Goal: Check status: Check status

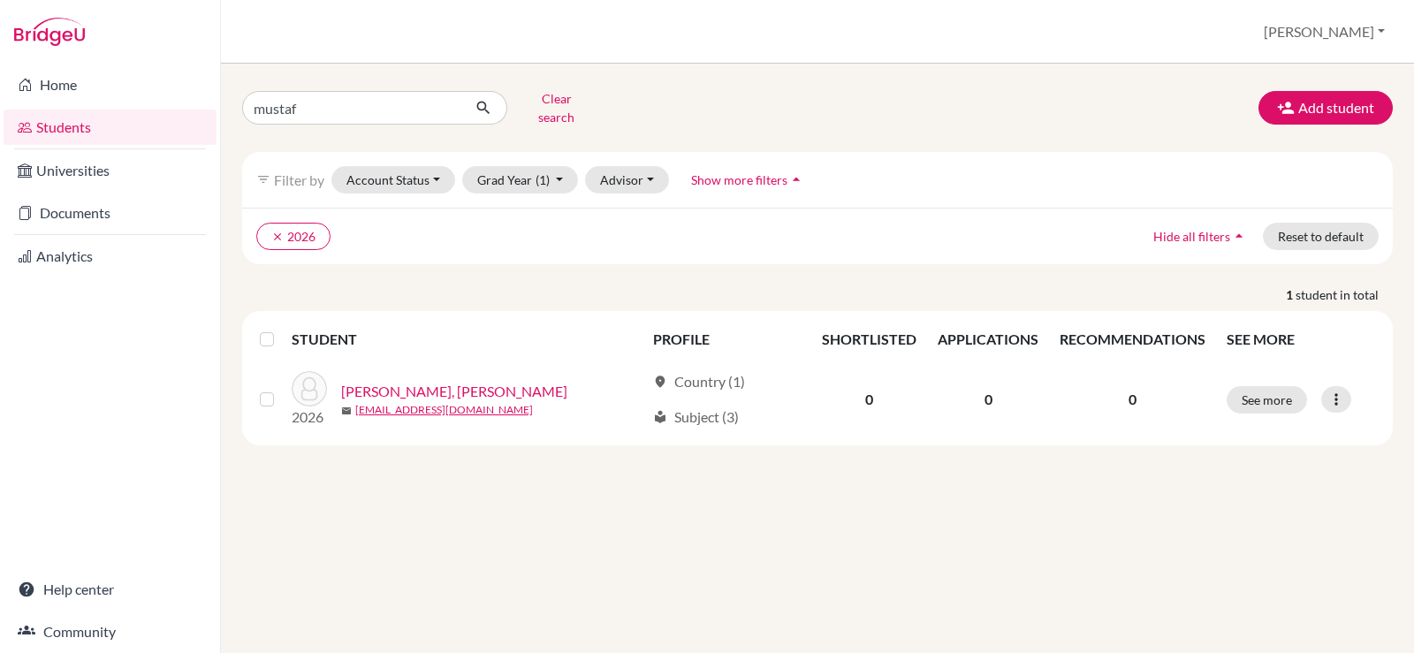
type input "[PERSON_NAME]"
click button "submit" at bounding box center [484, 108] width 47 height 34
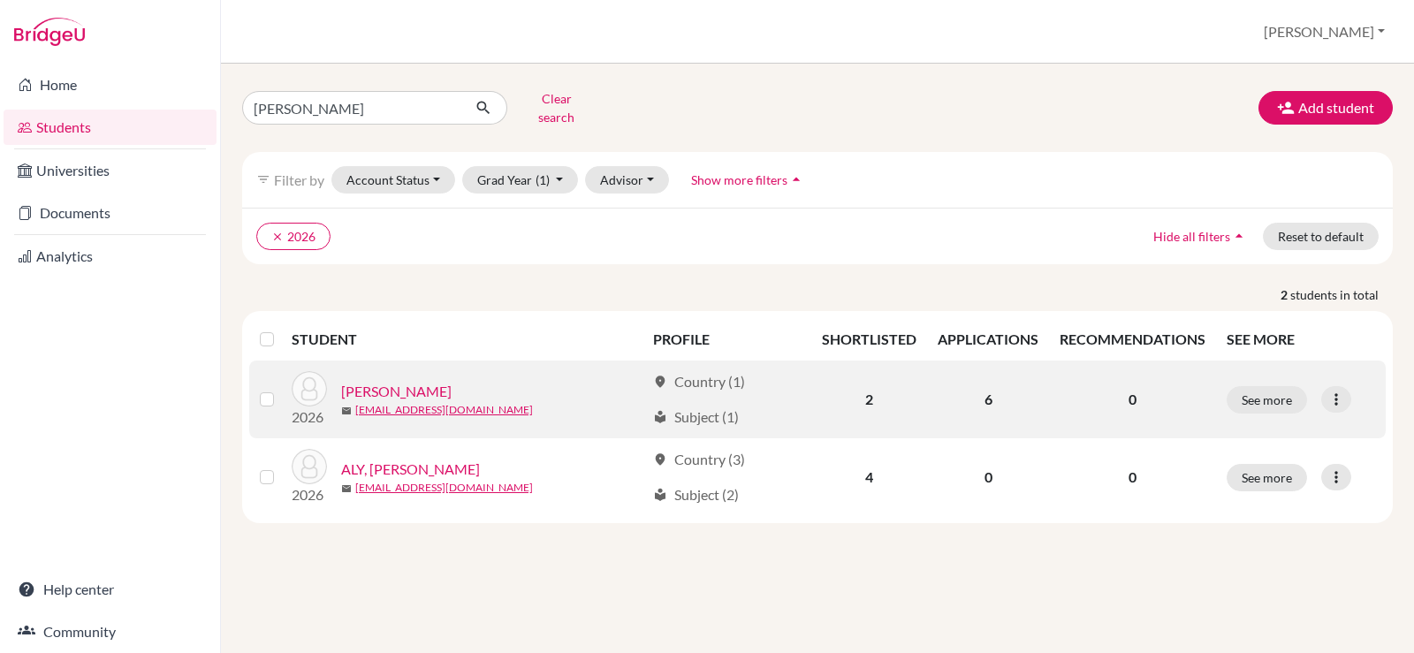
click at [452, 381] on link "[PERSON_NAME]" at bounding box center [396, 391] width 110 height 21
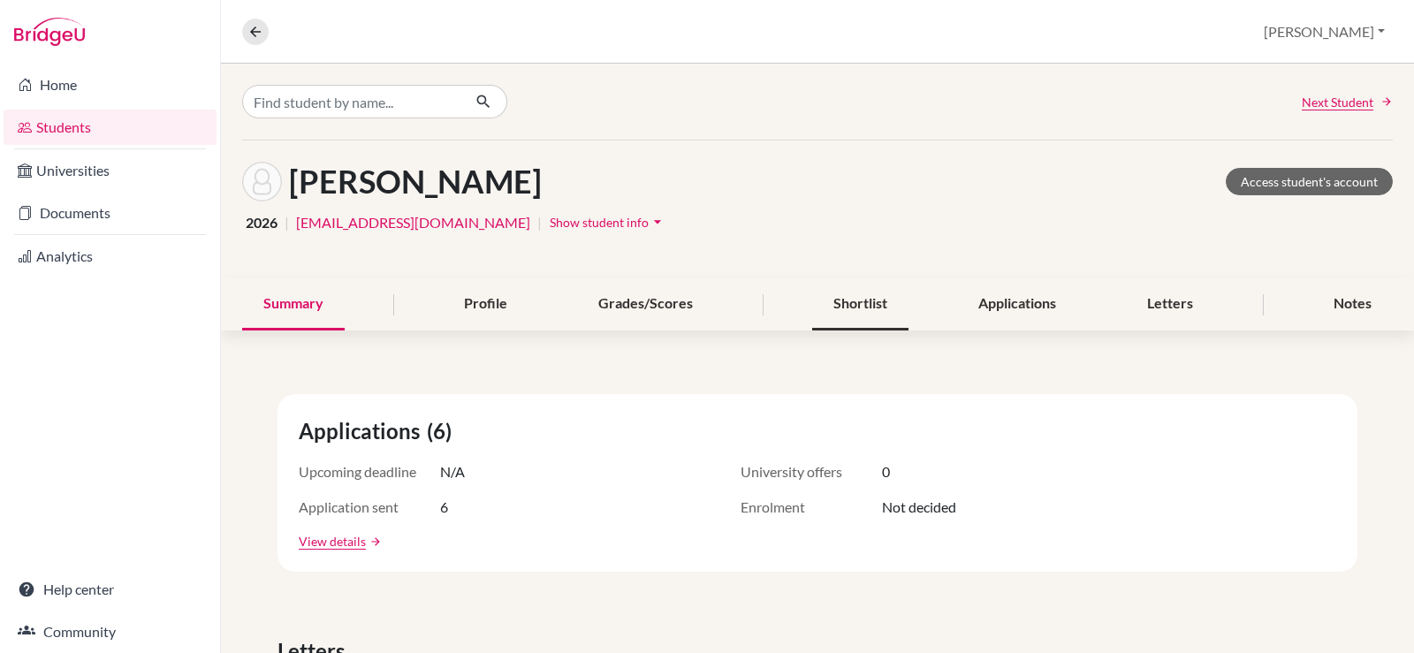
click at [880, 302] on div "Shortlist" at bounding box center [860, 304] width 96 height 52
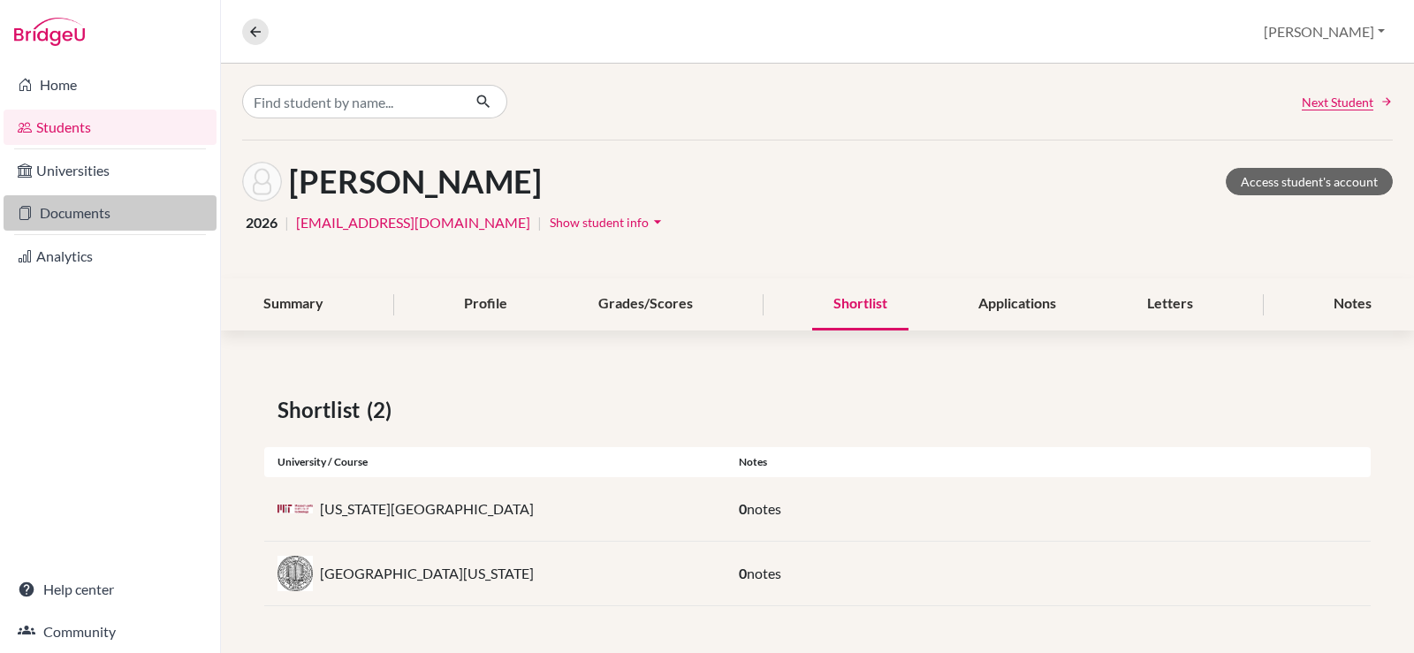
click at [149, 213] on link "Documents" at bounding box center [110, 212] width 213 height 35
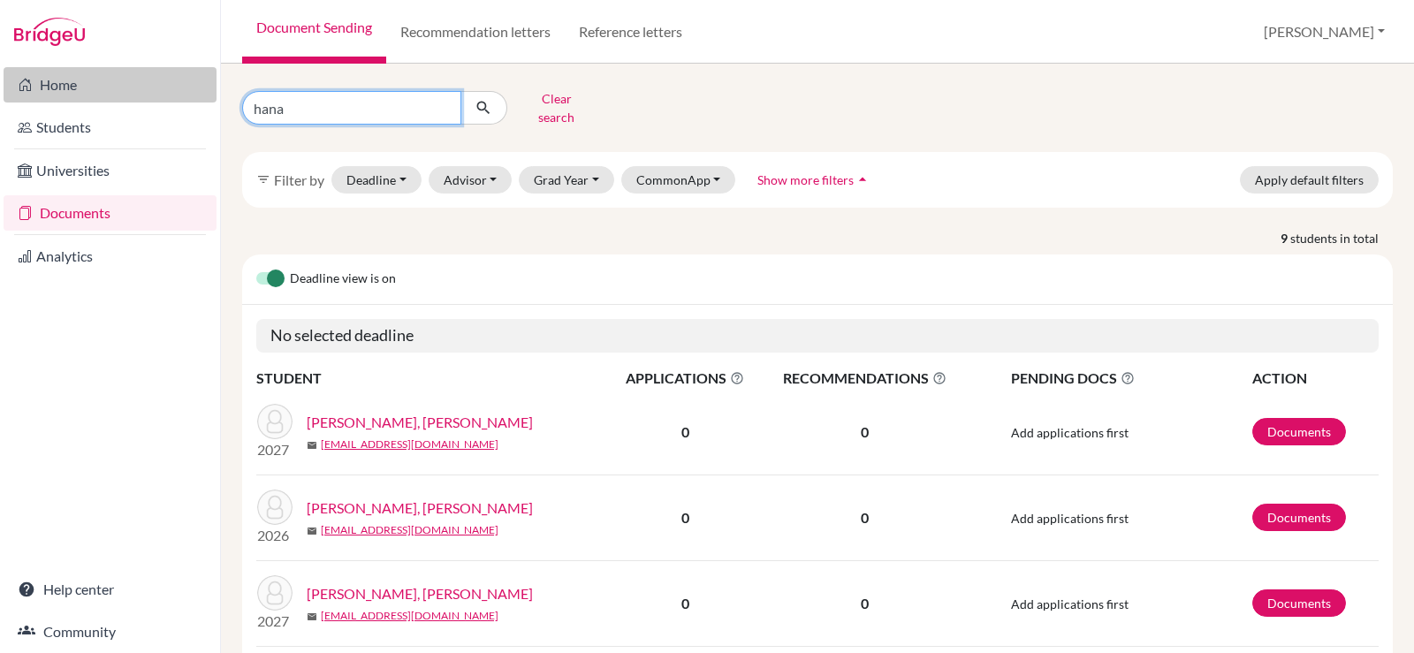
drag, startPoint x: 347, startPoint y: 99, endPoint x: 194, endPoint y: 80, distance: 154.2
click at [194, 80] on div "Home Students Universities Documents Analytics Help center Community Document S…" at bounding box center [707, 326] width 1414 height 653
type input "mustafa"
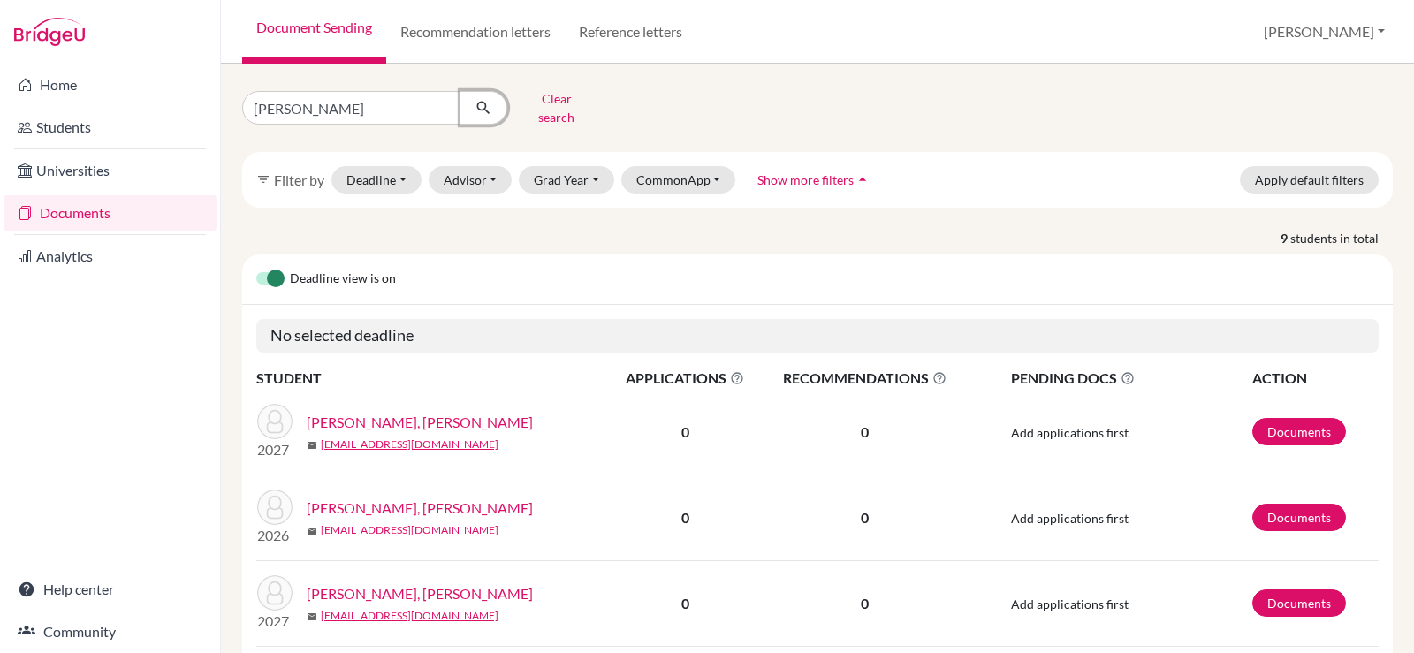
click at [484, 91] on button "submit" at bounding box center [484, 108] width 47 height 34
click at [417, 412] on link "[PERSON_NAME]" at bounding box center [362, 422] width 110 height 21
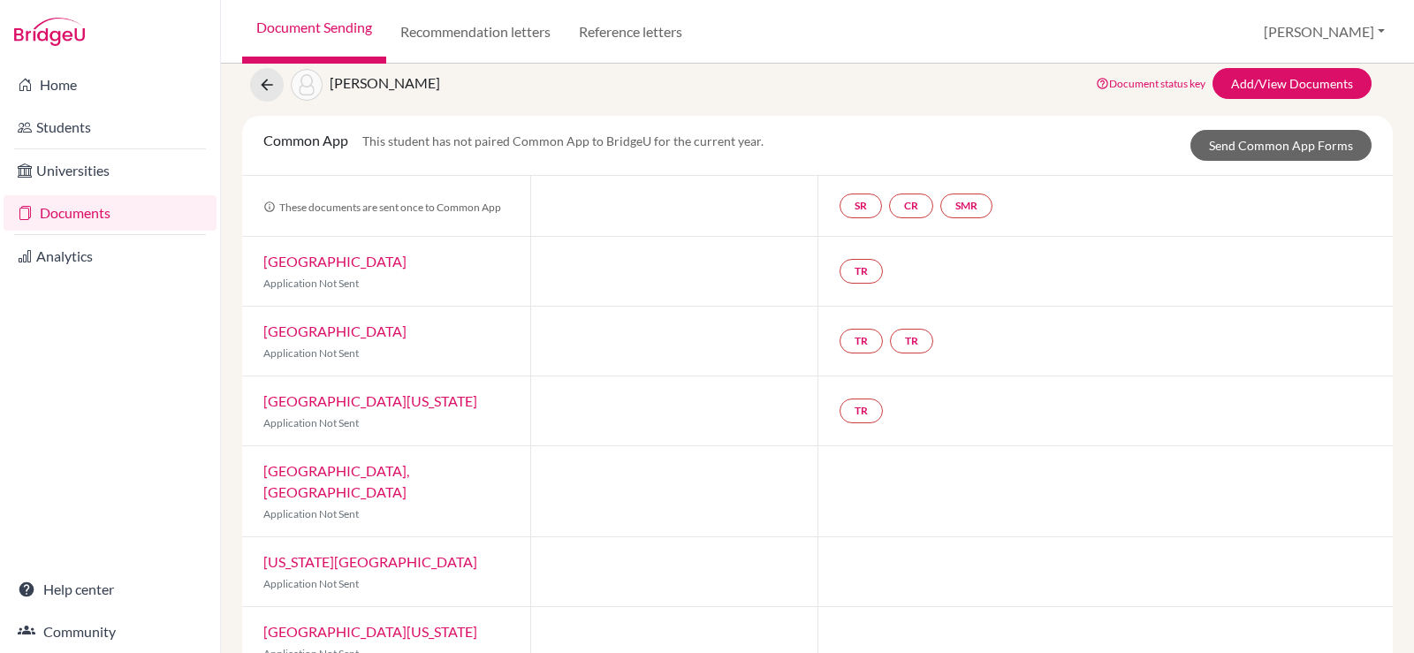
scroll to position [88, 0]
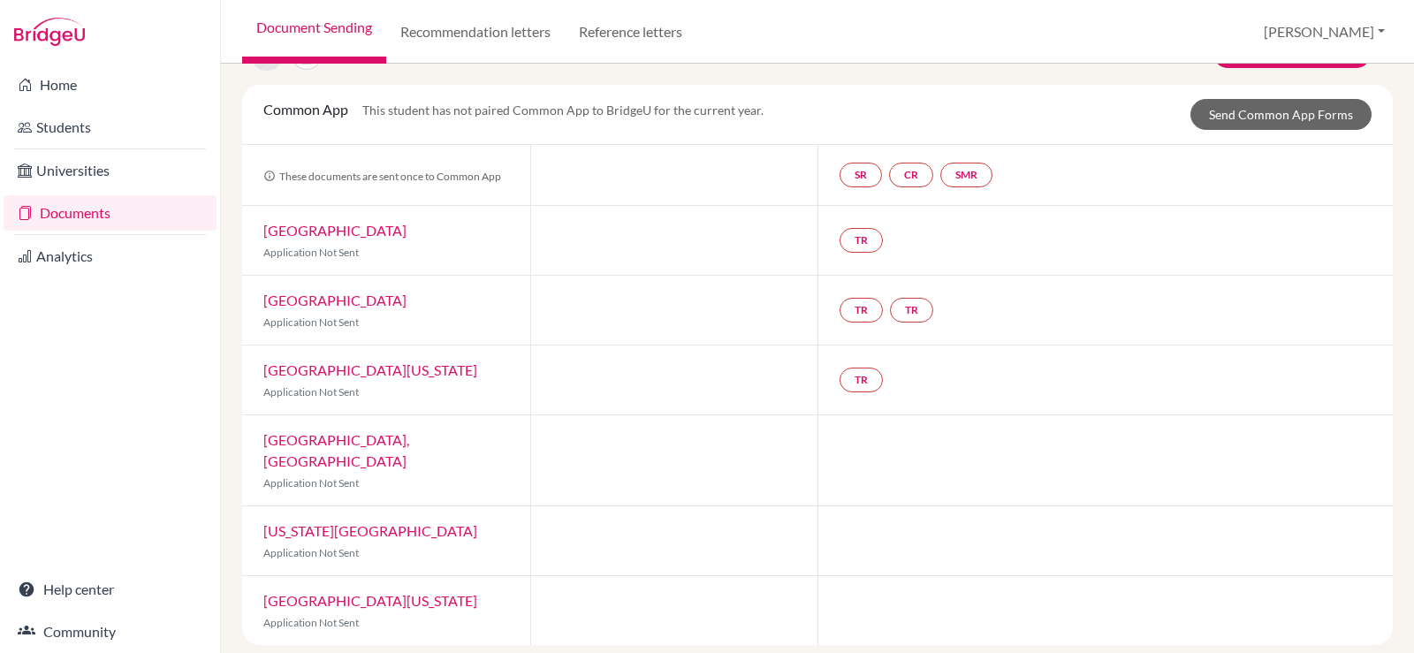
drag, startPoint x: 444, startPoint y: 226, endPoint x: 247, endPoint y: 229, distance: 197.1
click at [247, 229] on div "[GEOGRAPHIC_DATA] Application Not Sent" at bounding box center [386, 240] width 288 height 69
copy link "[GEOGRAPHIC_DATA]"
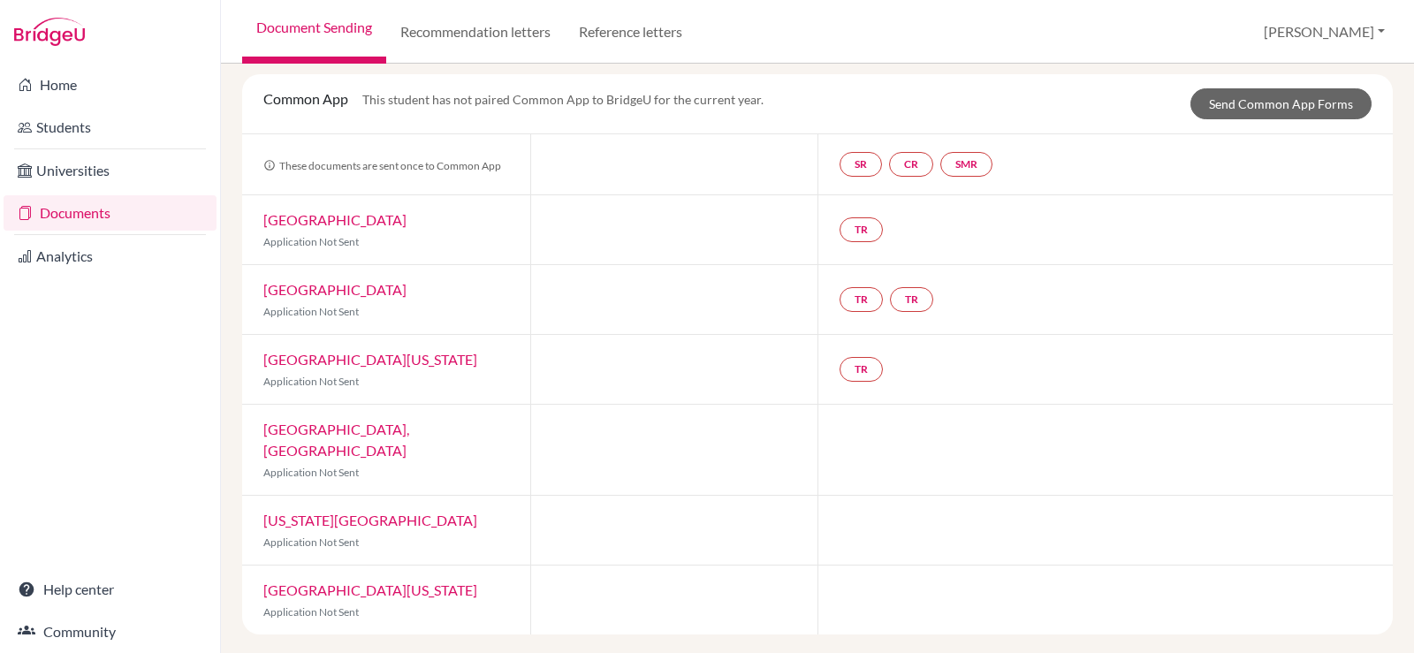
scroll to position [102, 0]
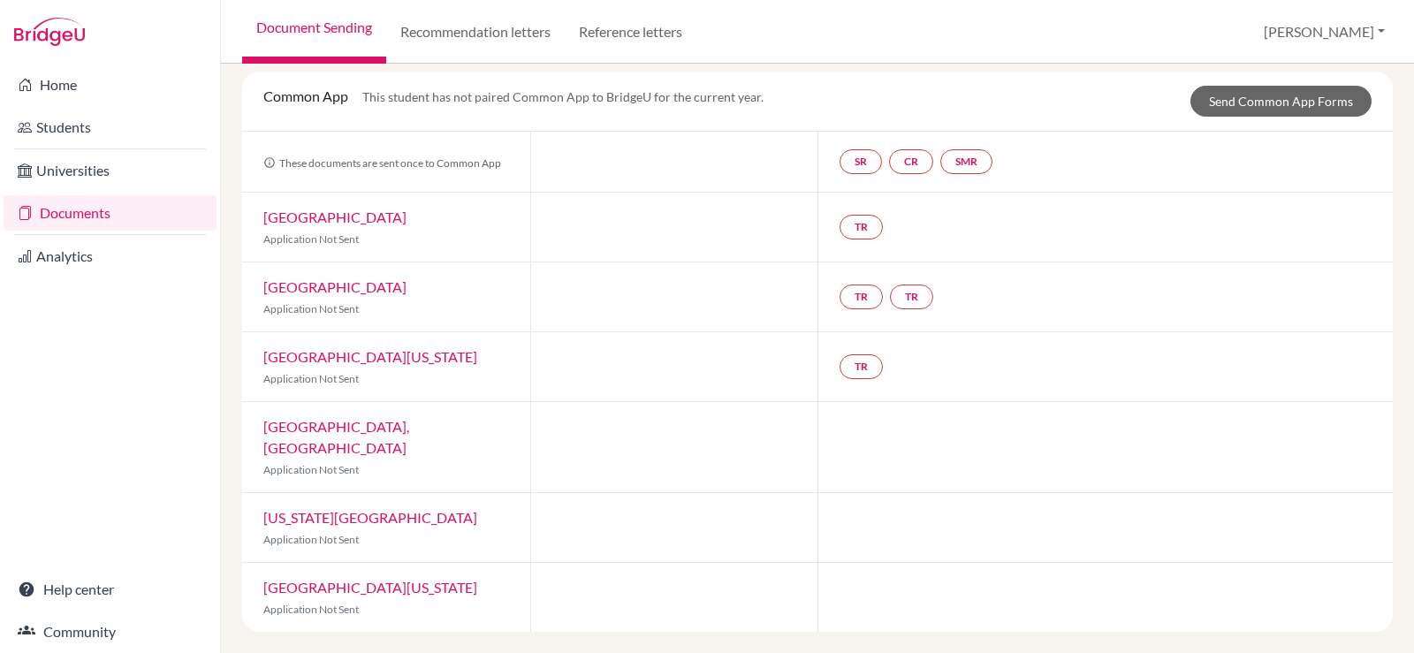
drag, startPoint x: 346, startPoint y: 589, endPoint x: 245, endPoint y: 559, distance: 105.2
click at [245, 563] on div "[GEOGRAPHIC_DATA][US_STATE] Application Not Sent" at bounding box center [386, 597] width 288 height 69
copy link "[GEOGRAPHIC_DATA][US_STATE]"
drag, startPoint x: 463, startPoint y: 501, endPoint x: 258, endPoint y: 494, distance: 205.2
click at [258, 494] on div "[US_STATE] Institute of Technology Application Not Sent" at bounding box center [386, 527] width 288 height 69
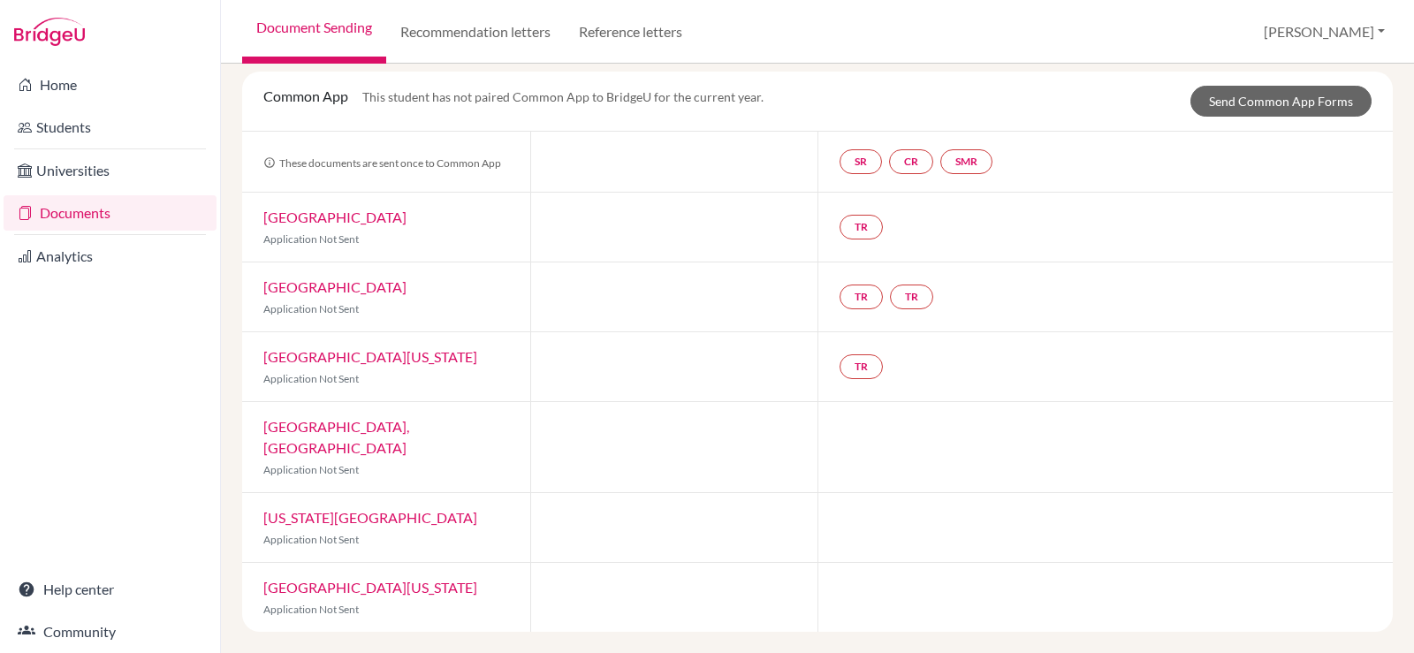
copy link "[US_STATE][GEOGRAPHIC_DATA]"
drag, startPoint x: 478, startPoint y: 428, endPoint x: 255, endPoint y: 427, distance: 222.8
click at [255, 427] on div "[GEOGRAPHIC_DATA], [GEOGRAPHIC_DATA] Application Not Sent" at bounding box center [386, 447] width 288 height 90
copy link "[GEOGRAPHIC_DATA], [GEOGRAPHIC_DATA]"
